Goal: Task Accomplishment & Management: Manage account settings

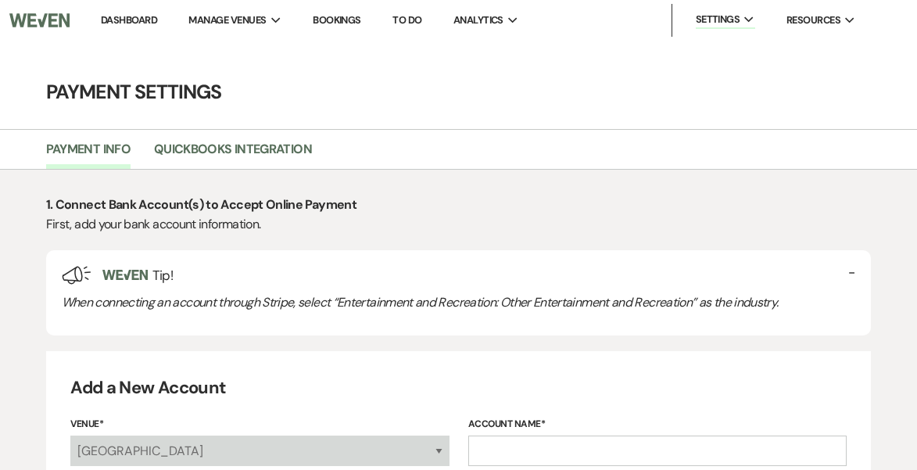
select select "false"
select select "744"
click at [124, 15] on link "Dashboard" at bounding box center [129, 19] width 56 height 13
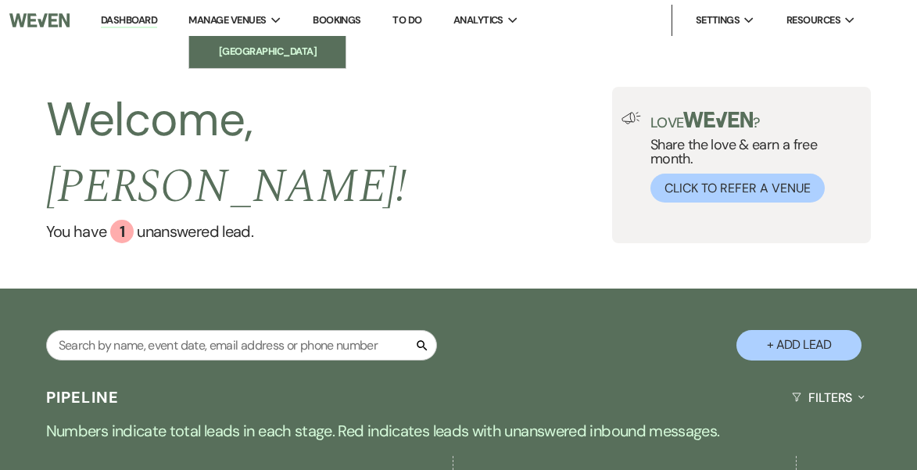
click at [253, 48] on li "[GEOGRAPHIC_DATA]" at bounding box center [267, 52] width 141 height 16
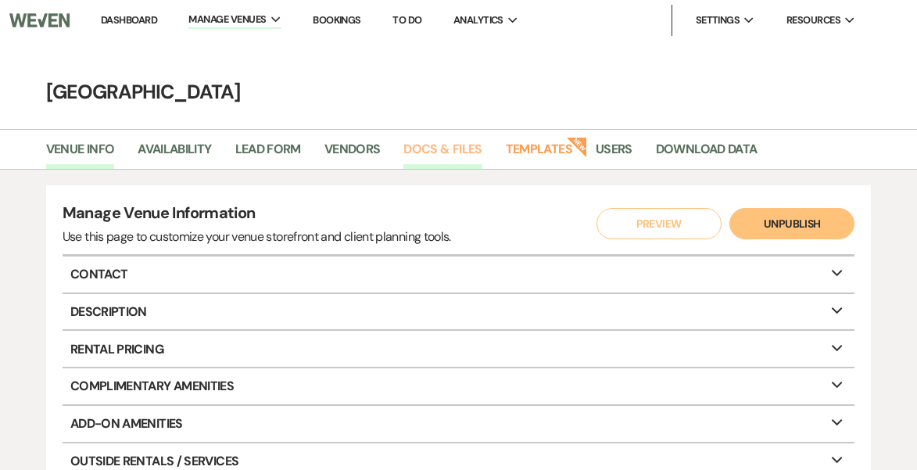
click at [449, 145] on link "Docs & Files" at bounding box center [442, 154] width 78 height 30
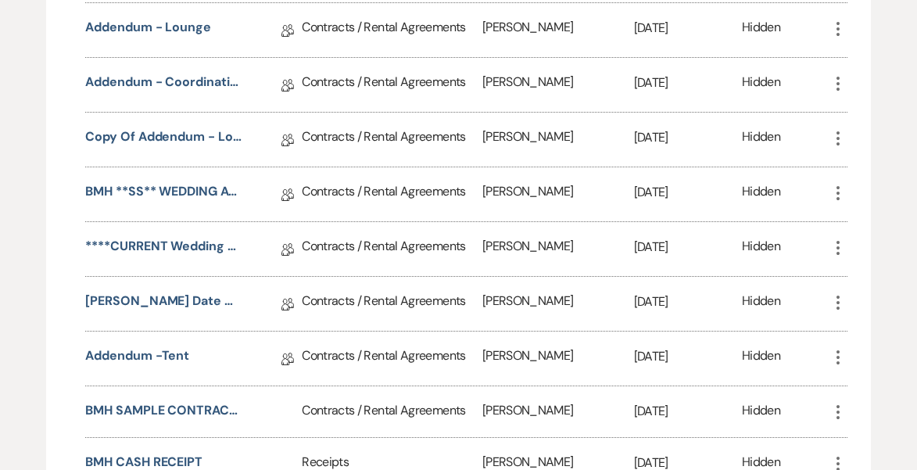
scroll to position [1033, 0]
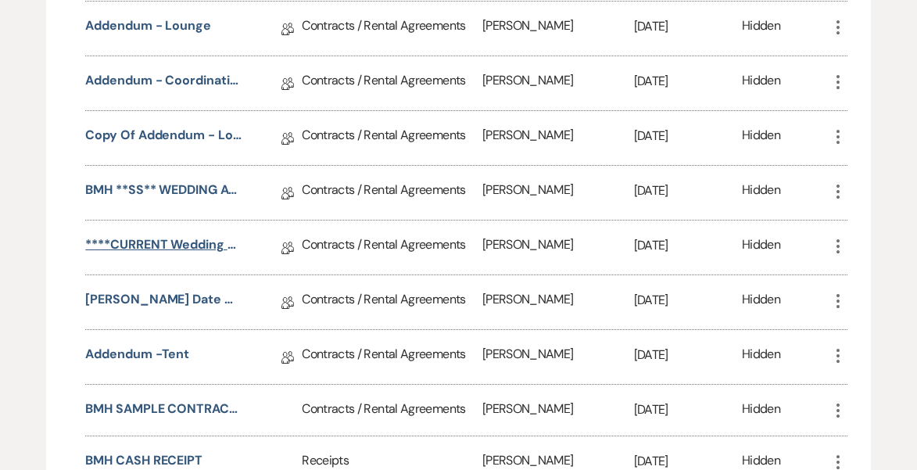
click at [189, 238] on link "****CURRENT Wedding Rental Agreement w/coord R/D and Off REV6/24" at bounding box center [163, 247] width 156 height 24
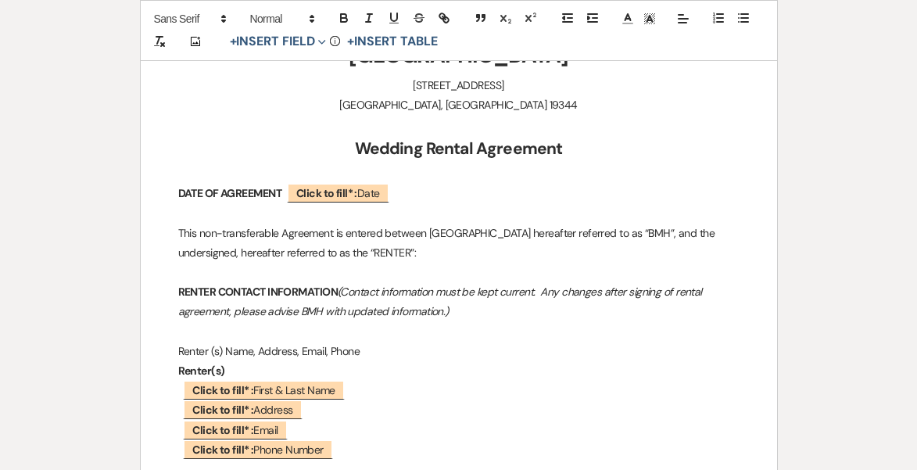
scroll to position [396, 0]
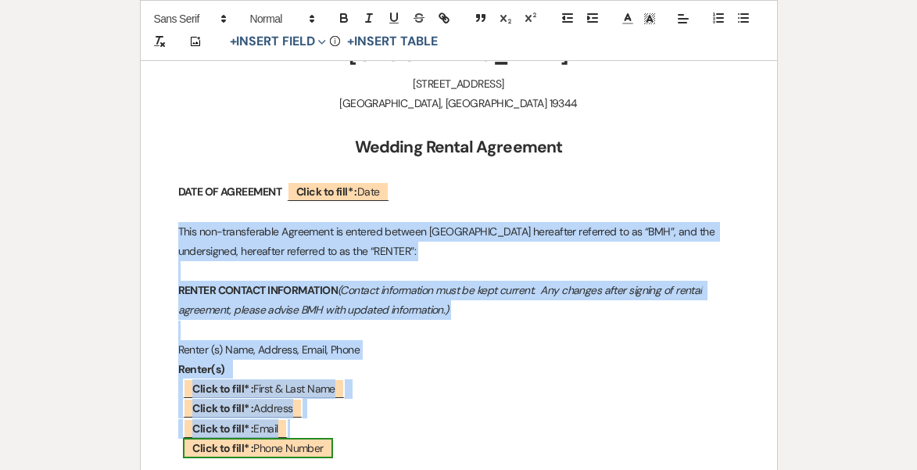
drag, startPoint x: 176, startPoint y: 222, endPoint x: 310, endPoint y: 443, distance: 258.9
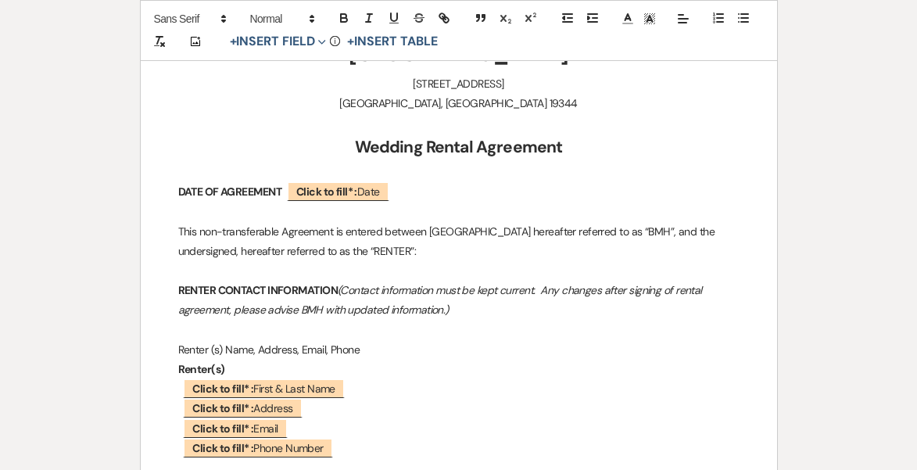
click at [317, 460] on p at bounding box center [458, 468] width 561 height 20
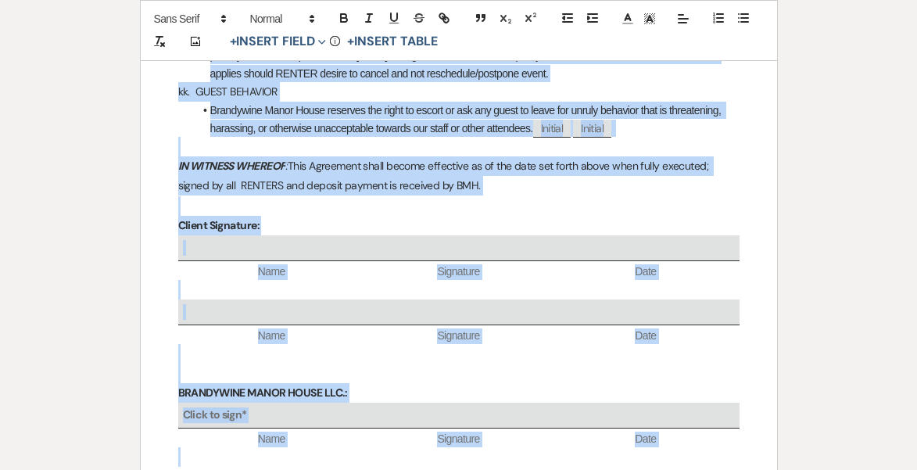
scroll to position [9220, 0]
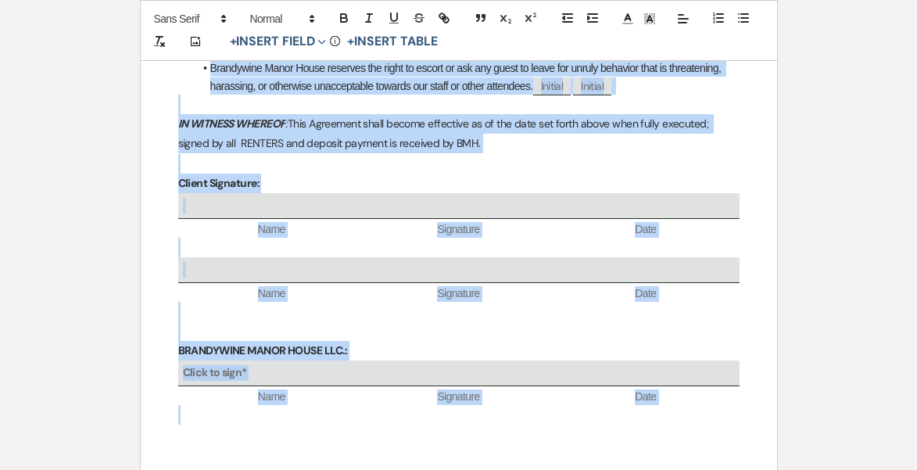
drag, startPoint x: 177, startPoint y: 333, endPoint x: 196, endPoint y: 493, distance: 161.3
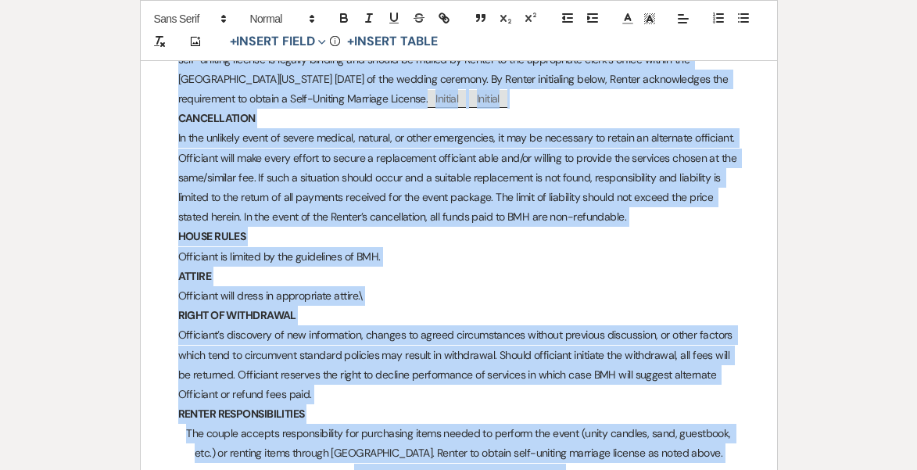
scroll to position [2914, 0]
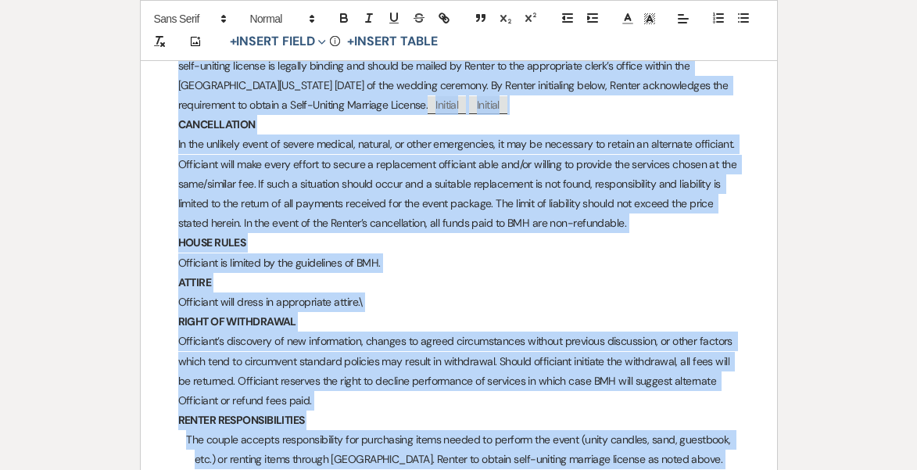
copy div "Lore ips-dolorsitamet Consectet ad elitsed doeiusm Temporinci Utlab Etdol magna…"
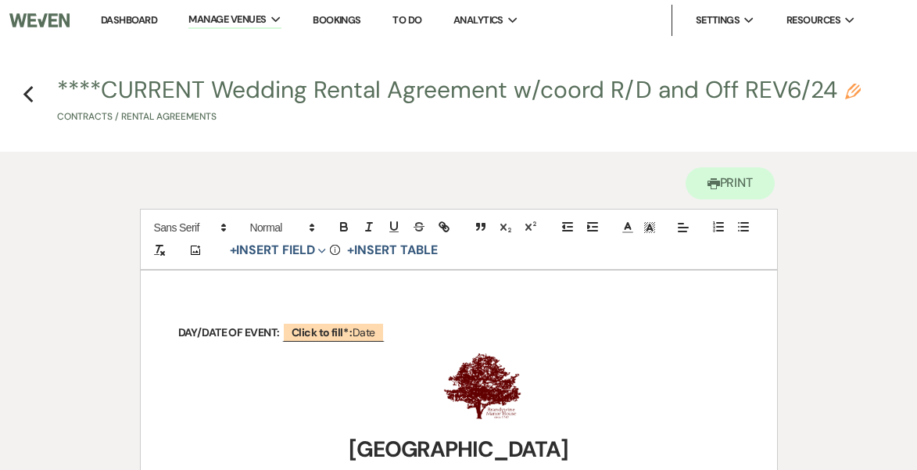
scroll to position [0, 0]
click at [125, 18] on link "Dashboard" at bounding box center [129, 19] width 56 height 13
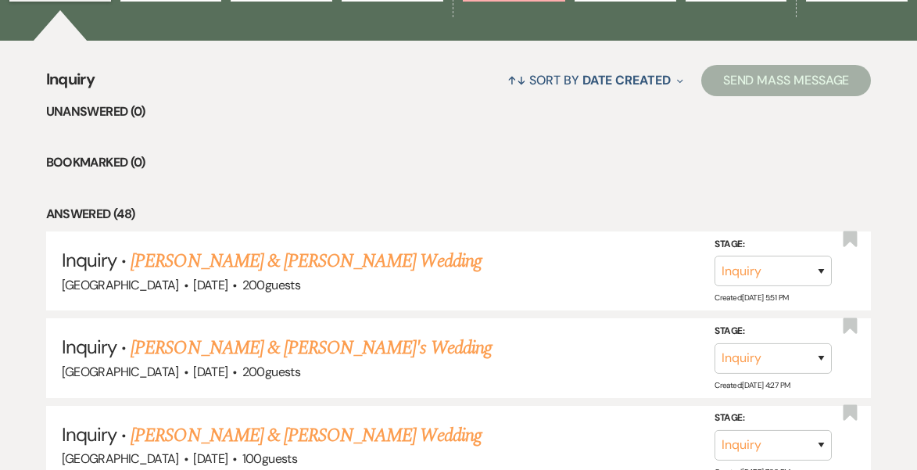
scroll to position [583, 0]
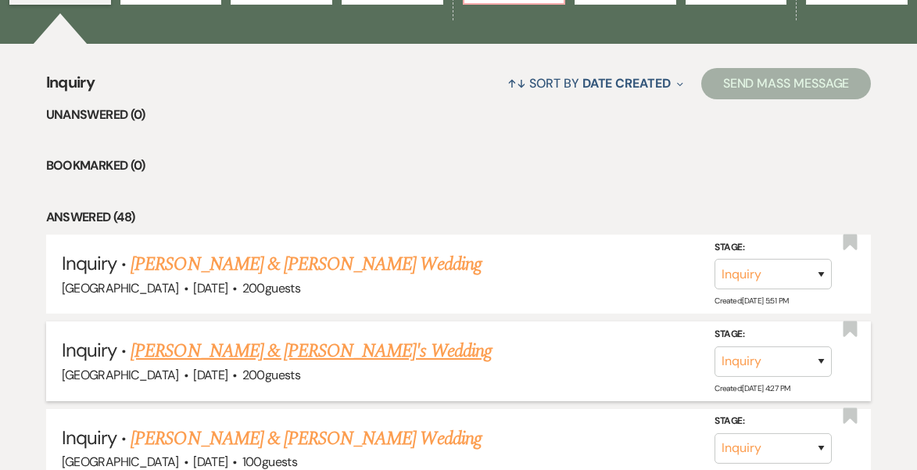
click at [216, 337] on link "[PERSON_NAME] & [PERSON_NAME]'s Wedding" at bounding box center [311, 351] width 361 height 28
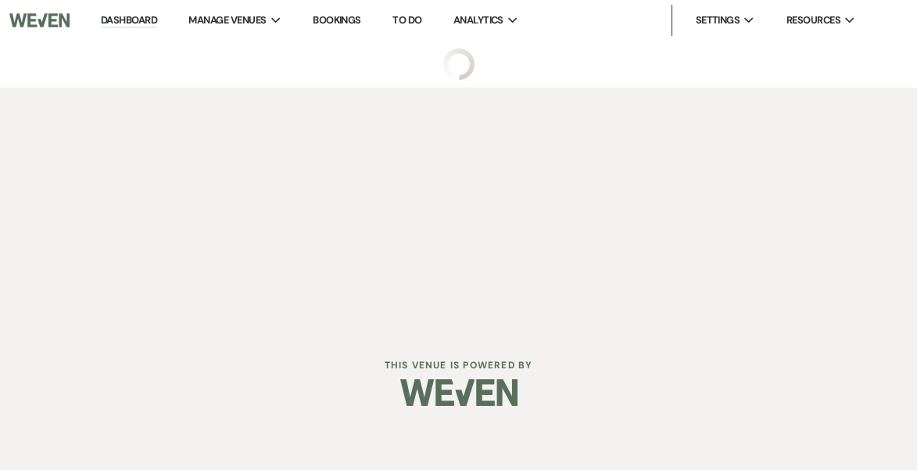
select select "5"
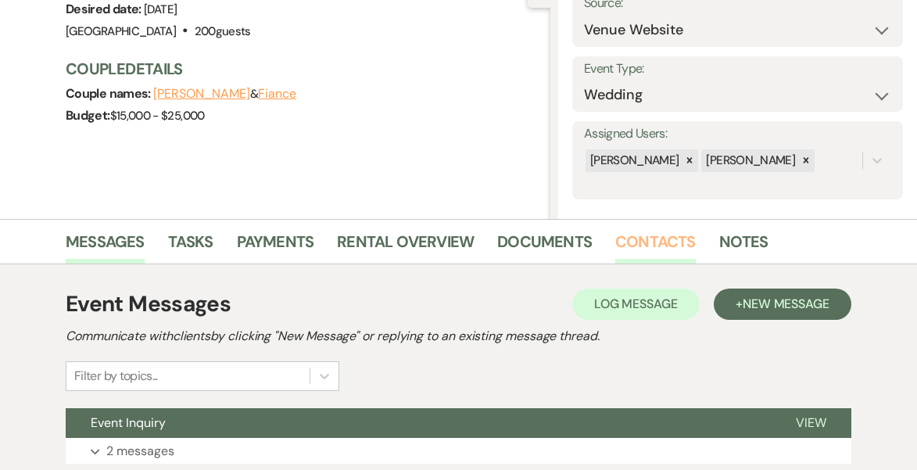
click at [641, 233] on link "Contacts" at bounding box center [655, 246] width 81 height 34
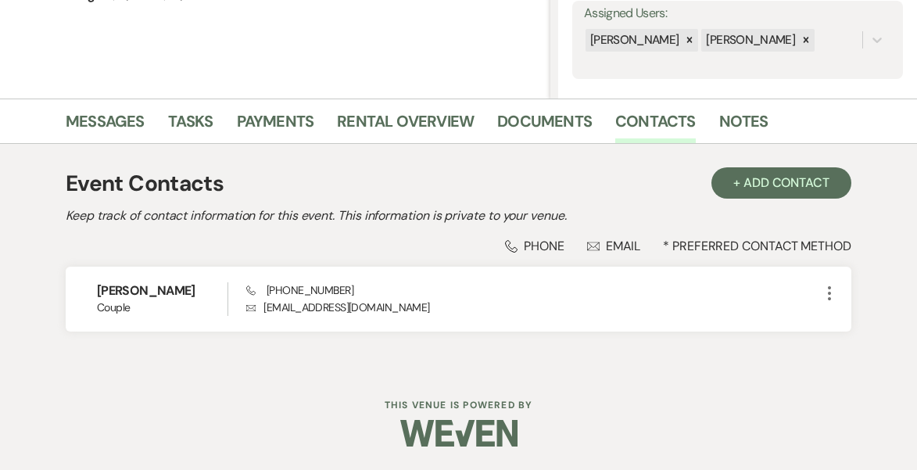
scroll to position [293, 0]
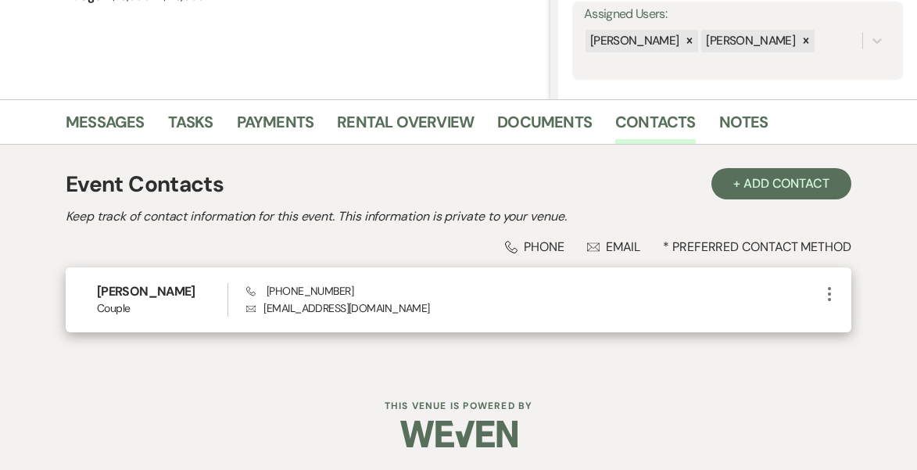
click at [368, 290] on div "Phone [PHONE_NUMBER] Envelope [EMAIL_ADDRESS][DOMAIN_NAME]" at bounding box center [533, 300] width 574 height 34
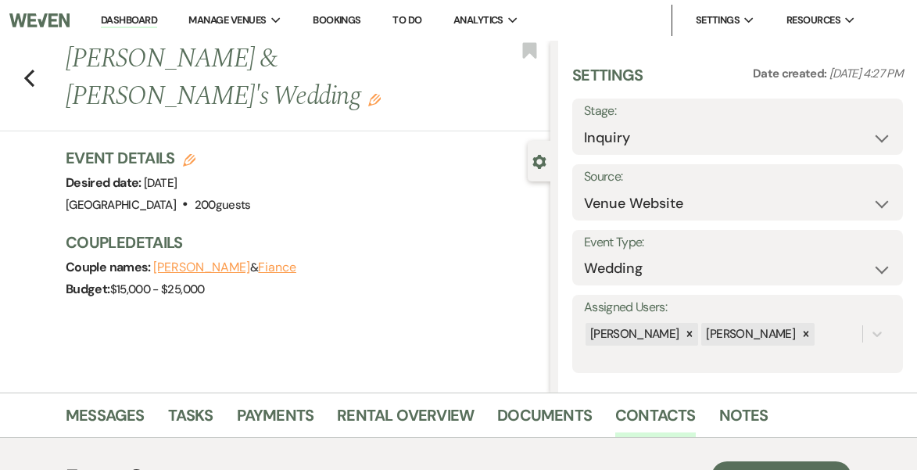
scroll to position [5, 0]
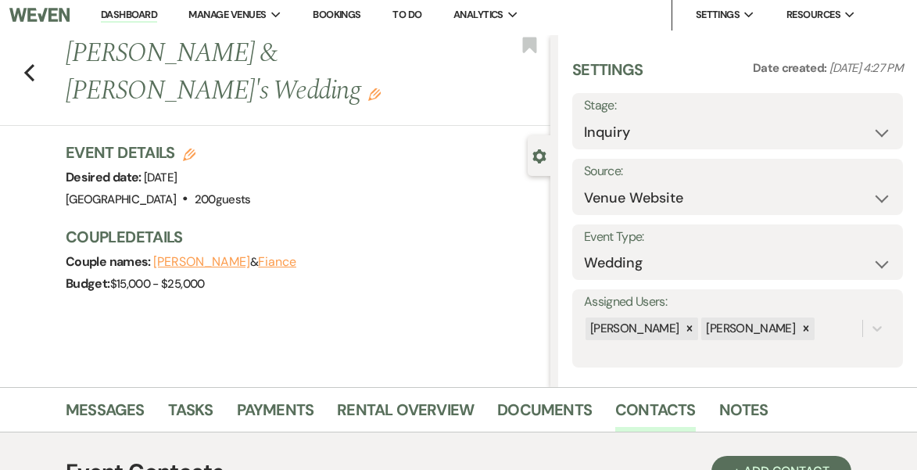
click at [367, 329] on div "Previous [PERSON_NAME] & [PERSON_NAME]'s Wedding Edit Bookmark Gear Settings Se…" at bounding box center [275, 211] width 550 height 352
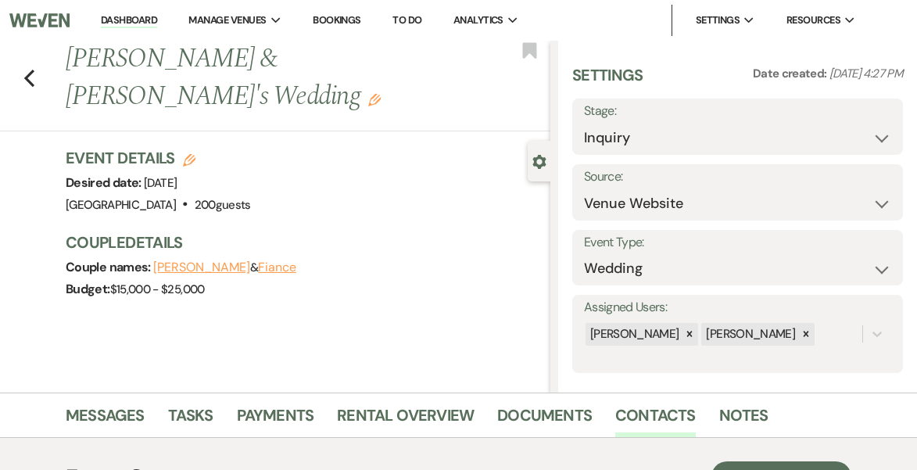
scroll to position [0, 0]
